Goal: Check status

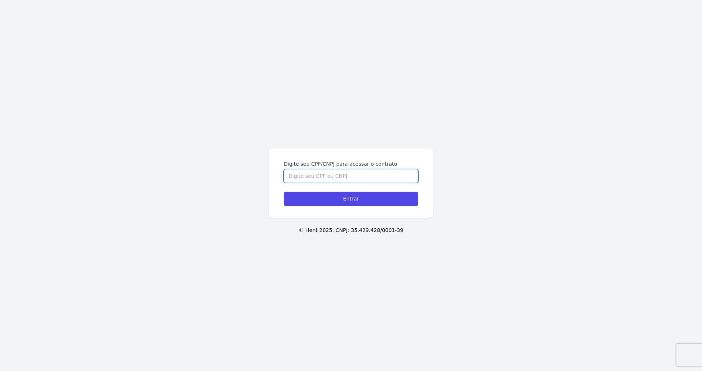
click at [349, 180] on input "Digite seu CPF/CNPJ para acessar o contrato" at bounding box center [351, 176] width 135 height 14
type input "06997480110"
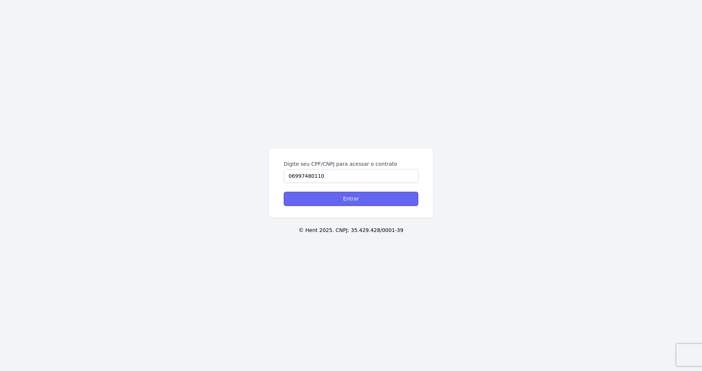
click at [342, 198] on input "Entrar" at bounding box center [351, 199] width 135 height 14
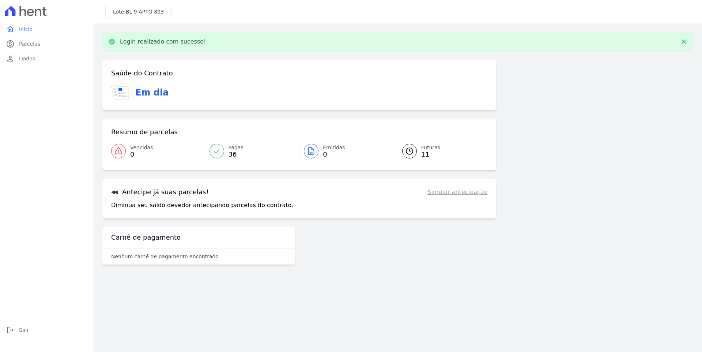
click at [417, 154] on link "Futuras 11" at bounding box center [440, 151] width 94 height 20
